Goal: Task Accomplishment & Management: Use online tool/utility

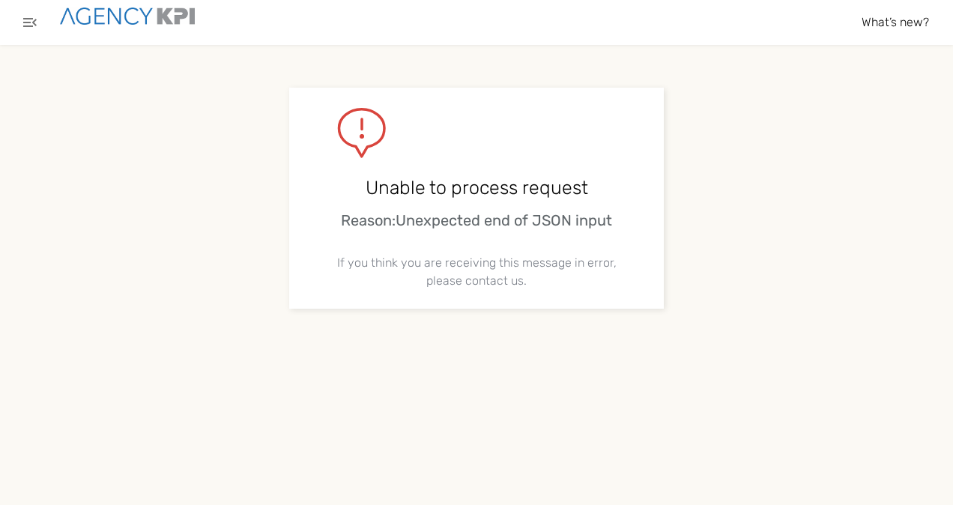
click at [116, 21] on img at bounding box center [127, 15] width 135 height 17
click at [0, 30] on div "What’s new? 5 .st0{fill:#949698;} .st1{fill:rgb(232,183,0);} .st2{fill:#FFFFFF;…" at bounding box center [476, 22] width 953 height 45
click at [34, 25] on icon "button" at bounding box center [30, 22] width 18 height 18
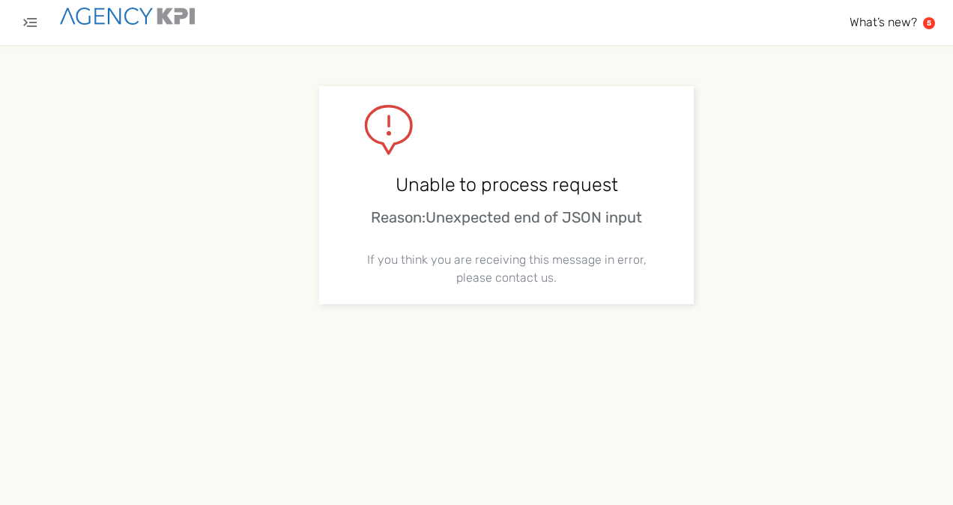
click at [31, 22] on icon "button" at bounding box center [29, 22] width 13 height 9
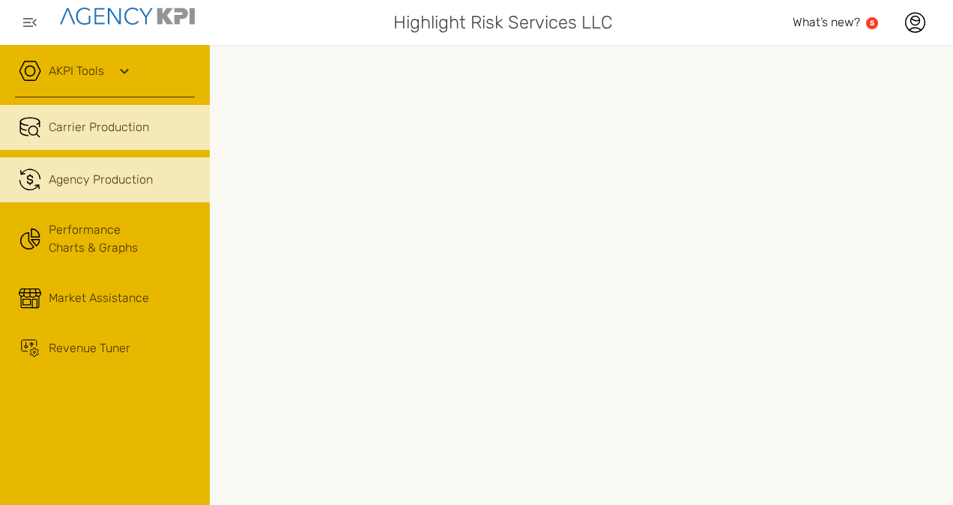
click at [46, 191] on link ".cls-1{fill:none;stroke:#221f20;stroke-linecap:round;stroke-linejoin:round;stro…" at bounding box center [105, 179] width 210 height 45
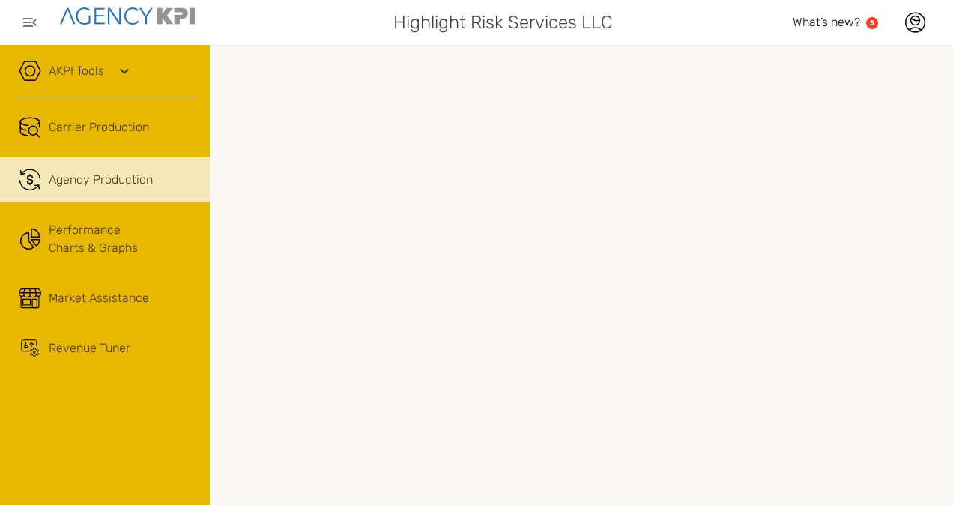
click at [69, 67] on link "AKPI Tools" at bounding box center [76, 71] width 55 height 18
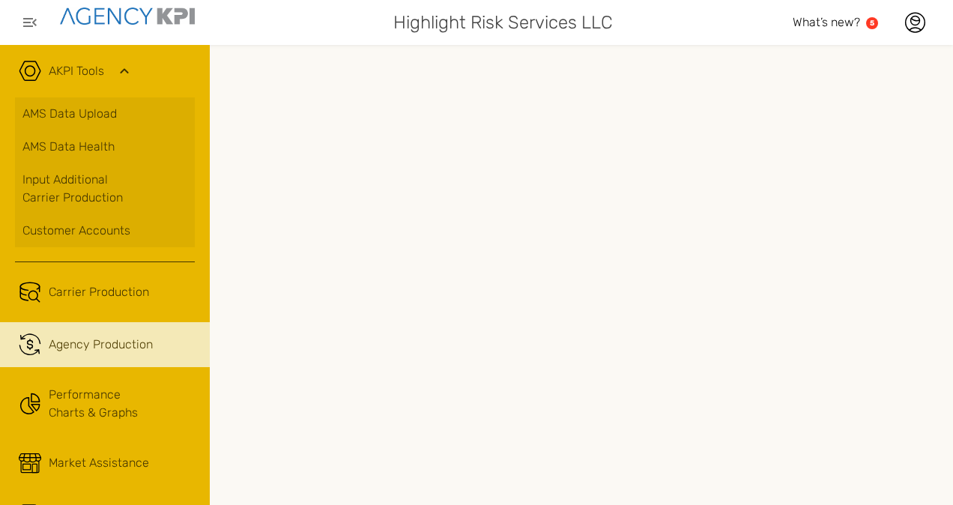
click at [40, 112] on link "AMS Data Upload" at bounding box center [105, 113] width 180 height 33
